Goal: Use online tool/utility: Utilize a website feature to perform a specific function

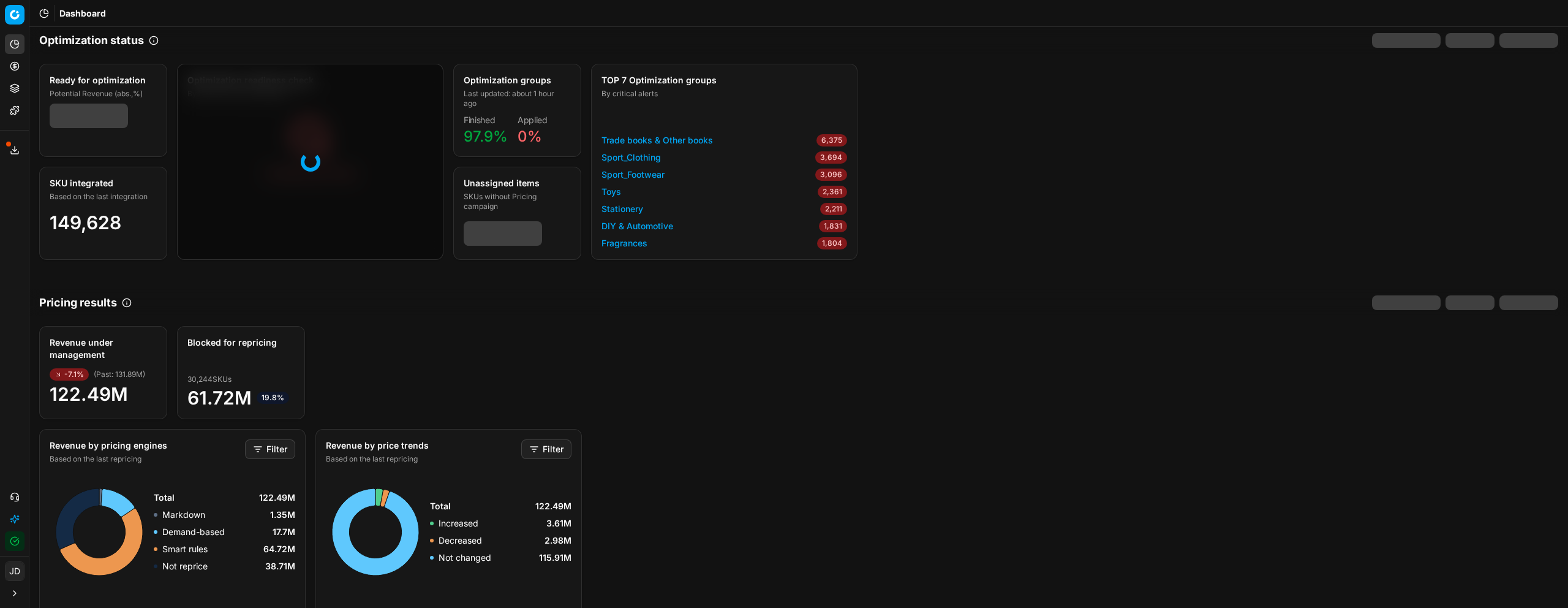
click at [15, 66] on icon at bounding box center [14, 65] width 3 height 3
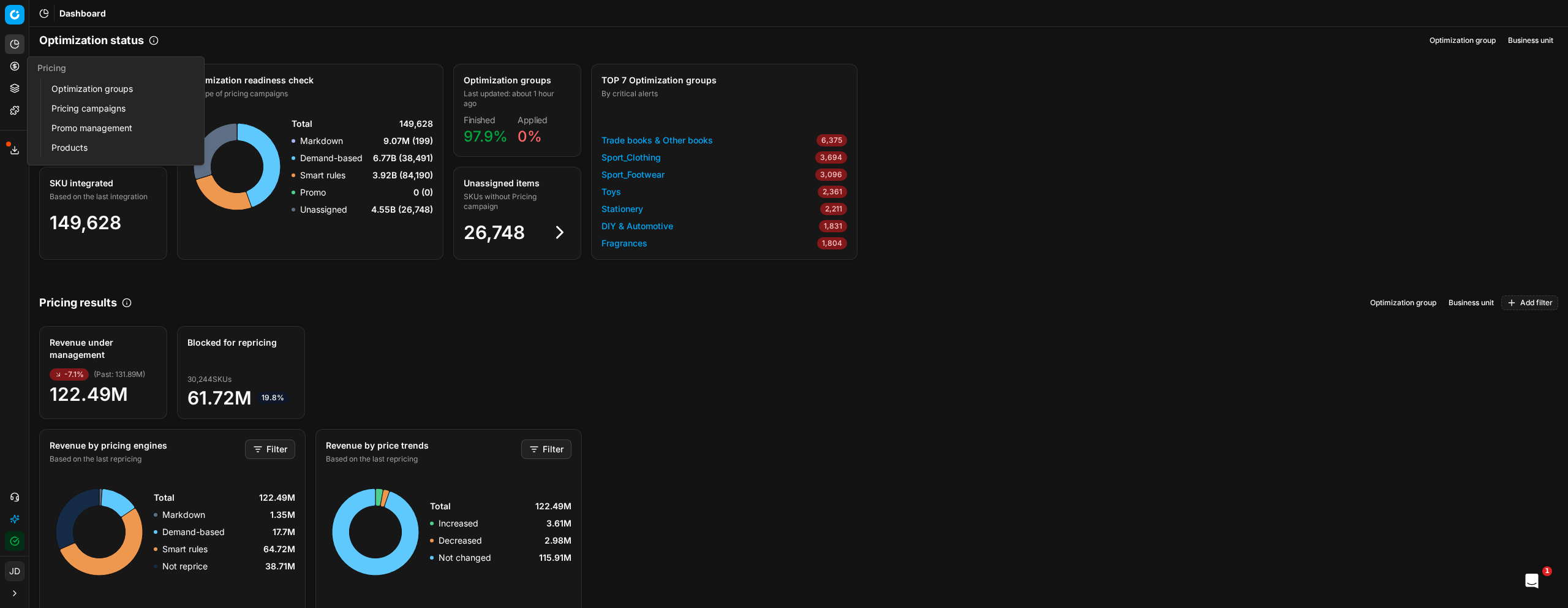
click at [76, 93] on link "Optimization groups" at bounding box center [118, 88] width 143 height 17
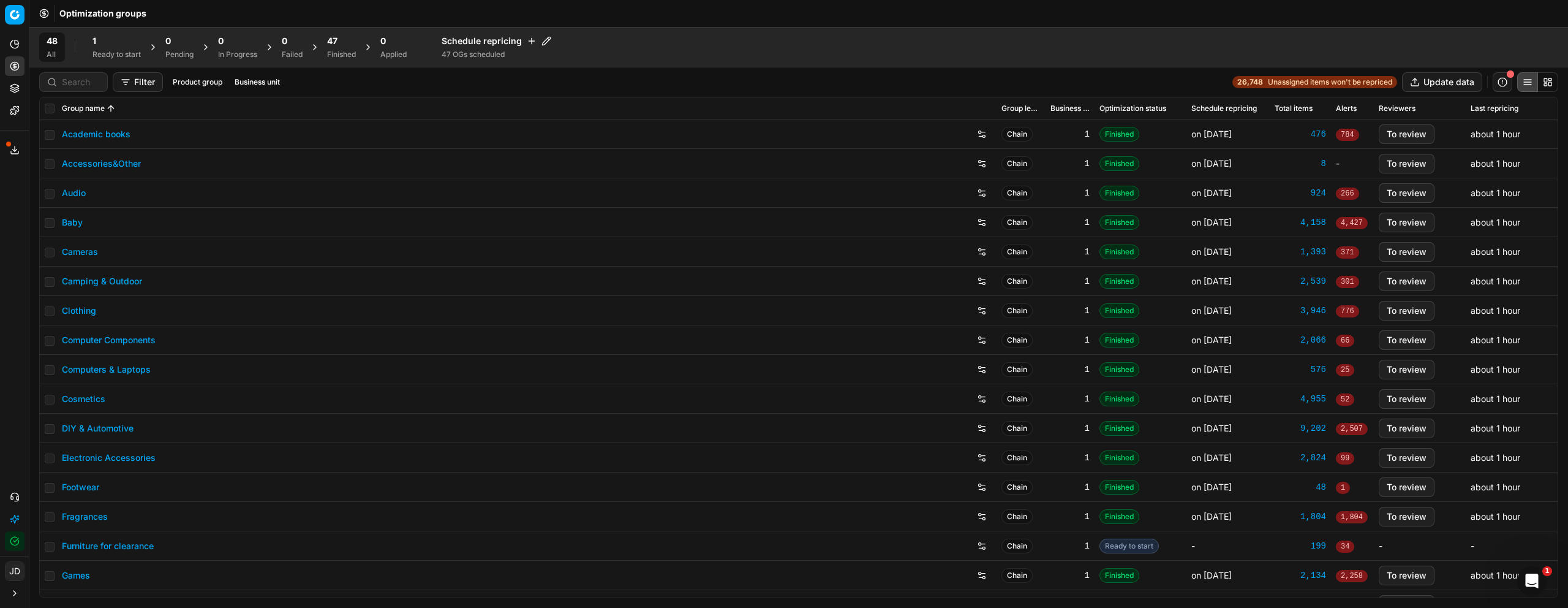
click at [104, 46] on div "1" at bounding box center [117, 41] width 49 height 12
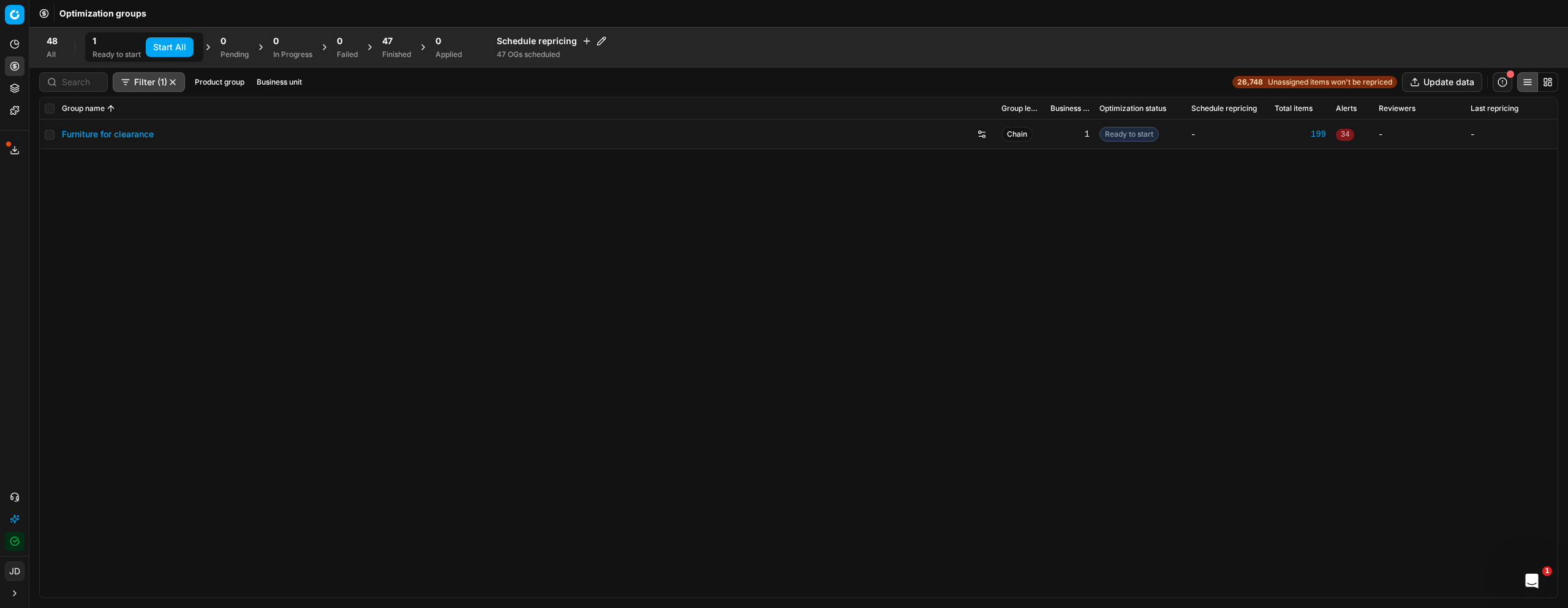
click at [120, 133] on link "Furniture for clearance" at bounding box center [108, 134] width 92 height 12
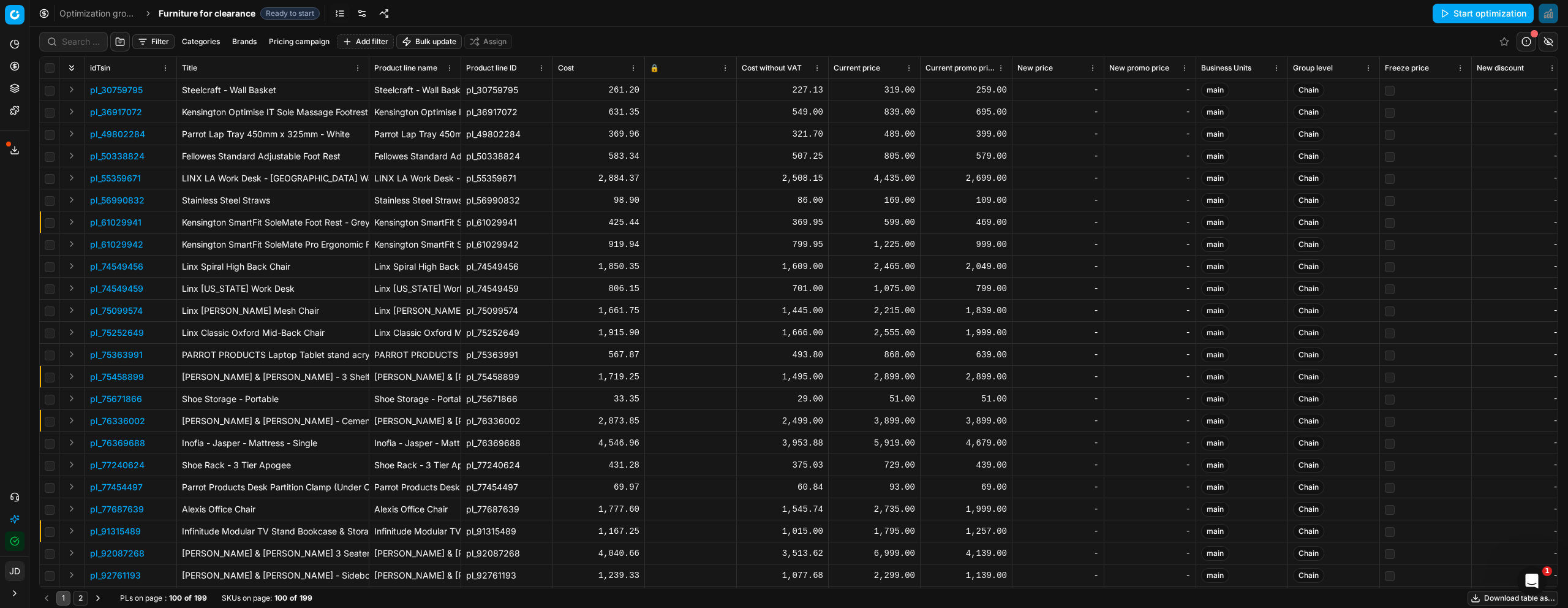
click at [1480, 20] on button "Start optimization" at bounding box center [1483, 13] width 101 height 20
